Goal: Task Accomplishment & Management: Use online tool/utility

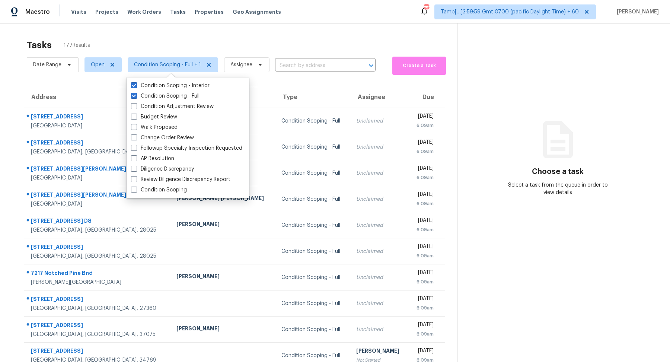
click at [291, 33] on div "Tasks 177 Results Date Range Open Condition Scoping - Full + 1 Assignee ​ Creat…" at bounding box center [335, 205] width 670 height 365
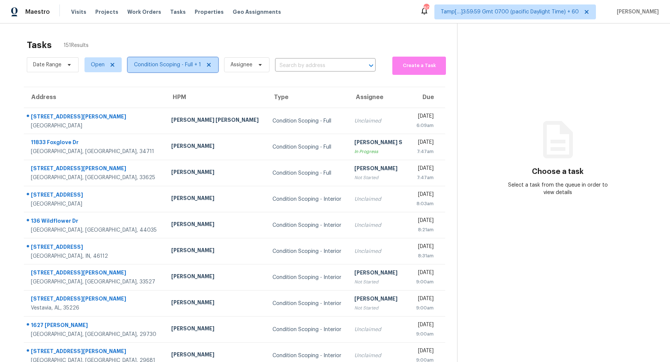
click at [164, 65] on span "Condition Scoping - Full + 1" at bounding box center [167, 64] width 67 height 7
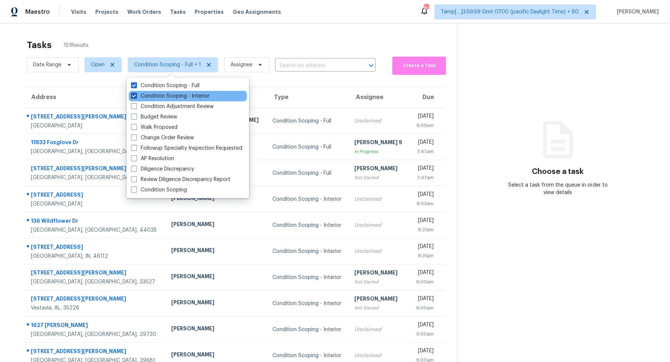
click at [170, 94] on label "Condition Scoping - Interior" at bounding box center [170, 95] width 79 height 7
click at [136, 94] on input "Condition Scoping - Interior" at bounding box center [133, 94] width 5 height 5
checkbox input "false"
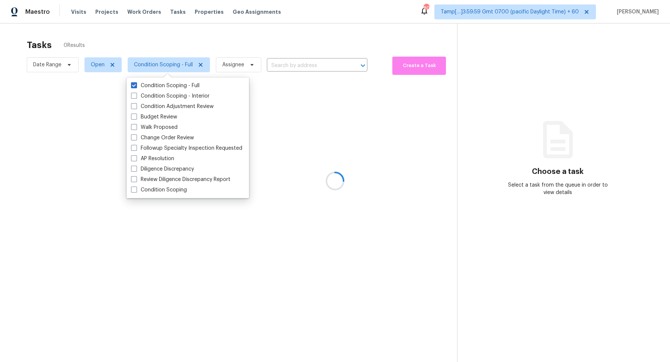
click at [254, 37] on div at bounding box center [335, 181] width 670 height 362
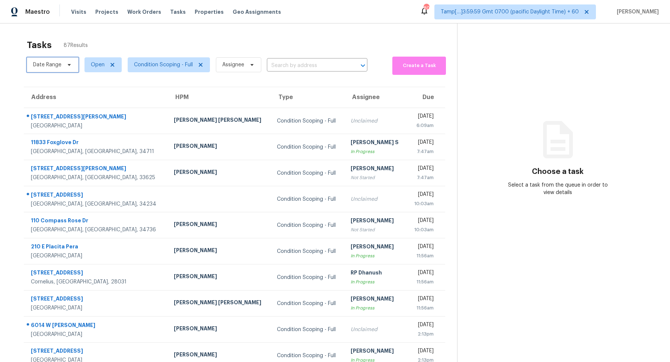
click at [49, 66] on span "Date Range" at bounding box center [47, 64] width 28 height 7
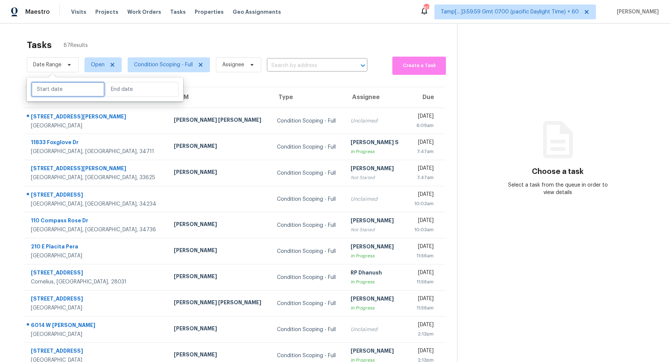
select select "7"
select select "2025"
select select "8"
select select "2025"
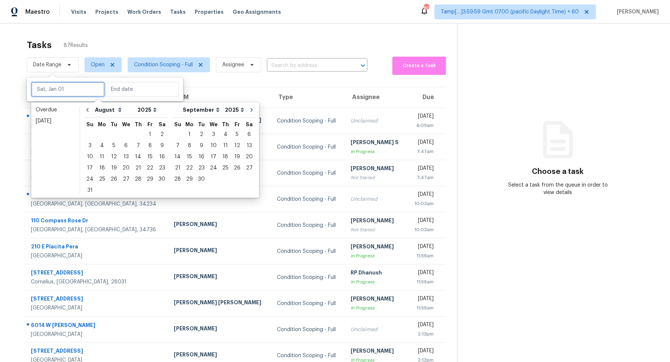
click at [64, 93] on input "text" at bounding box center [67, 89] width 73 height 15
click at [63, 122] on div "Today" at bounding box center [55, 120] width 39 height 7
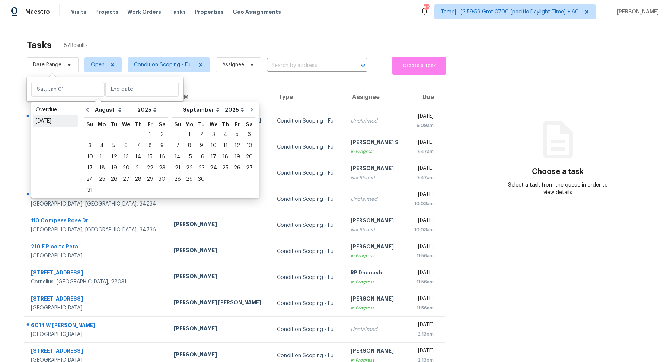
type input "Thu, Aug 28"
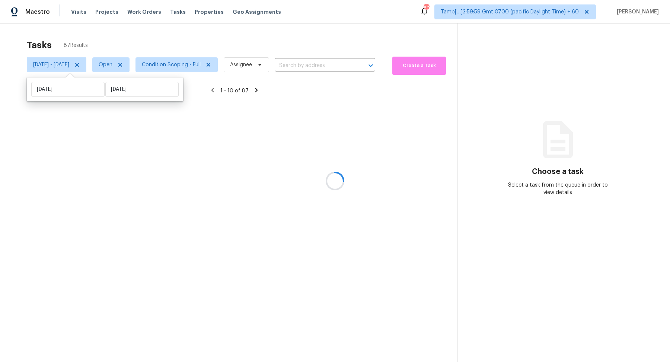
click at [175, 47] on div at bounding box center [335, 181] width 670 height 362
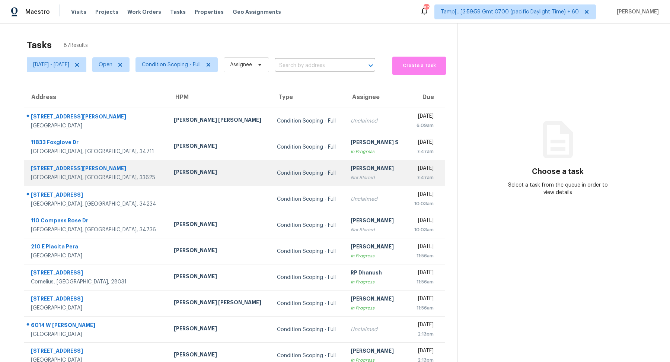
scroll to position [26, 0]
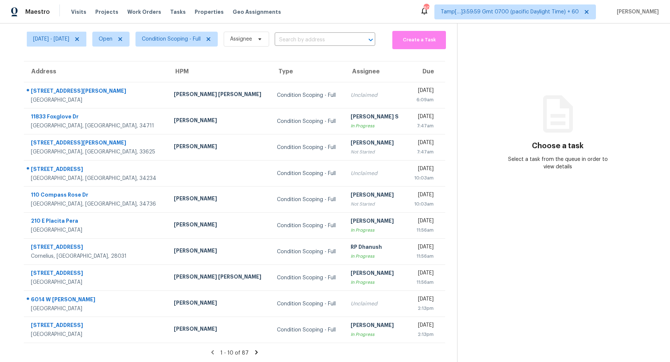
click at [256, 354] on icon at bounding box center [256, 352] width 7 height 7
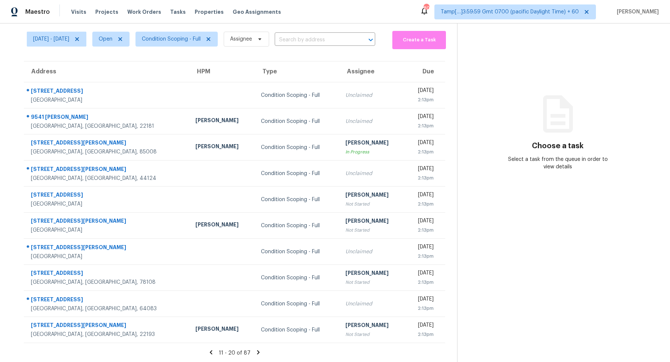
click at [256, 354] on icon at bounding box center [258, 352] width 7 height 7
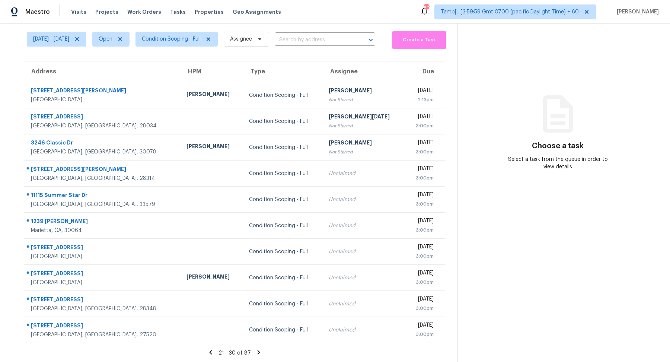
click at [256, 354] on icon at bounding box center [258, 352] width 7 height 7
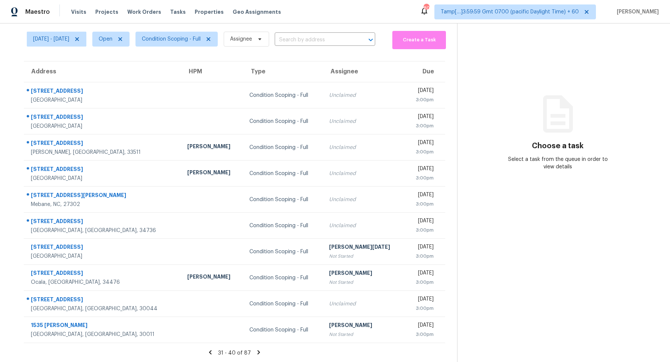
click at [256, 354] on icon at bounding box center [258, 352] width 7 height 7
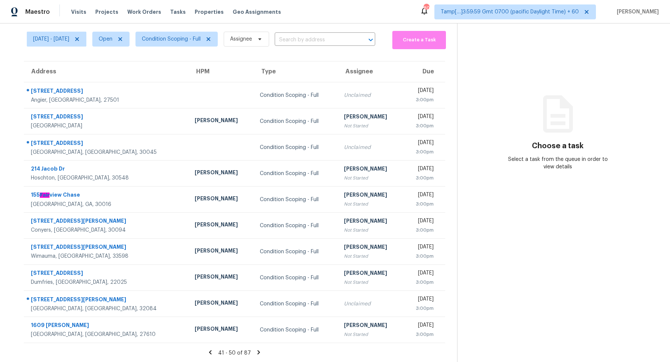
click at [256, 354] on icon at bounding box center [258, 352] width 7 height 7
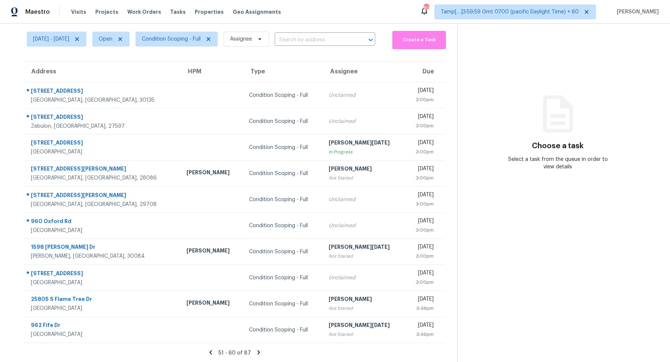
click at [256, 354] on icon at bounding box center [258, 352] width 7 height 7
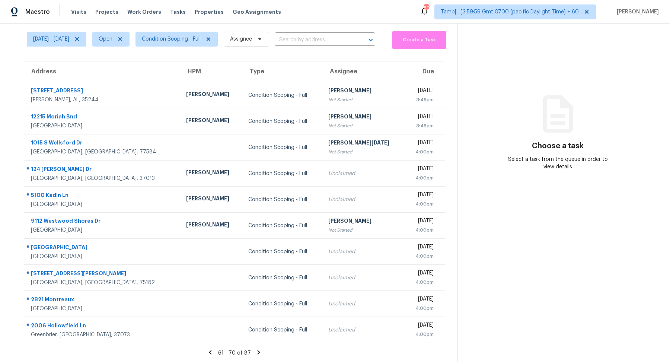
click at [256, 354] on icon at bounding box center [258, 352] width 7 height 7
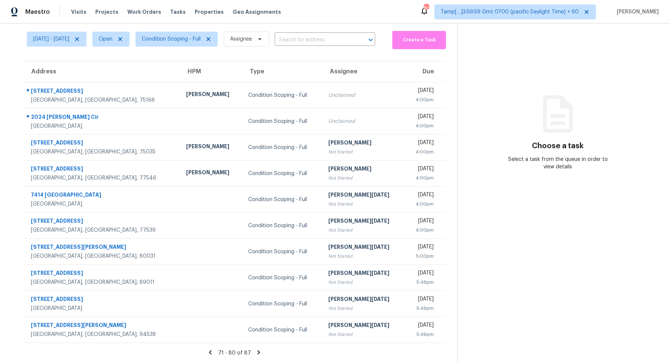
click at [256, 354] on icon at bounding box center [258, 352] width 7 height 7
